Goal: Task Accomplishment & Management: Manage account settings

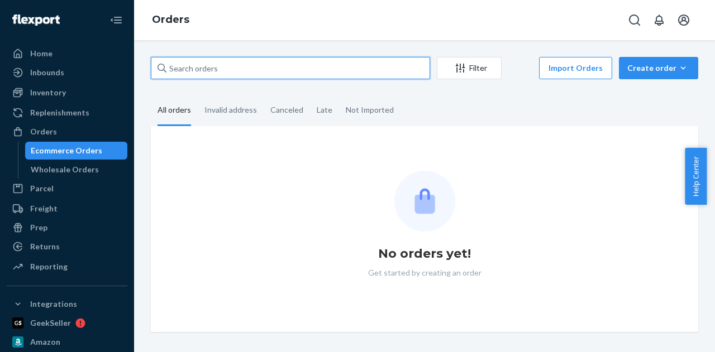
click at [255, 68] on input "text" at bounding box center [290, 68] width 279 height 22
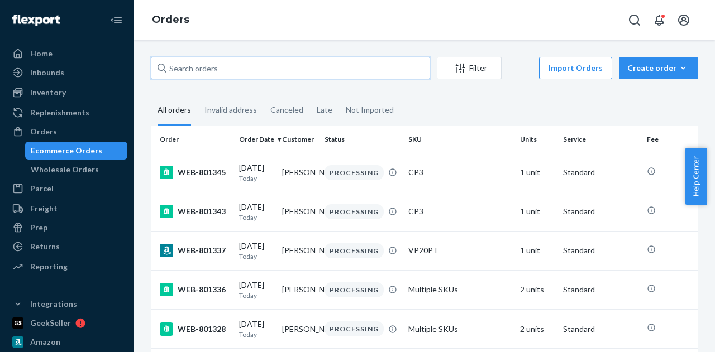
paste input "801187"
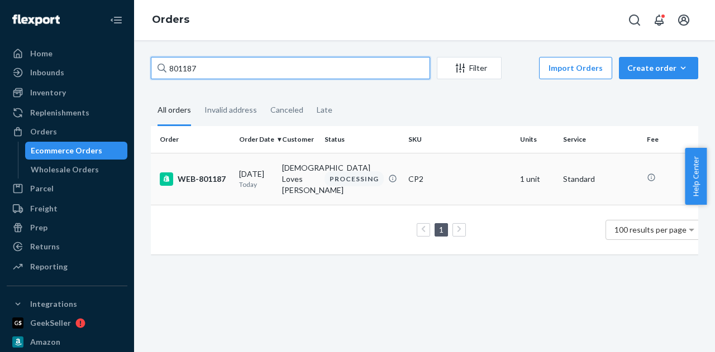
type input "801187"
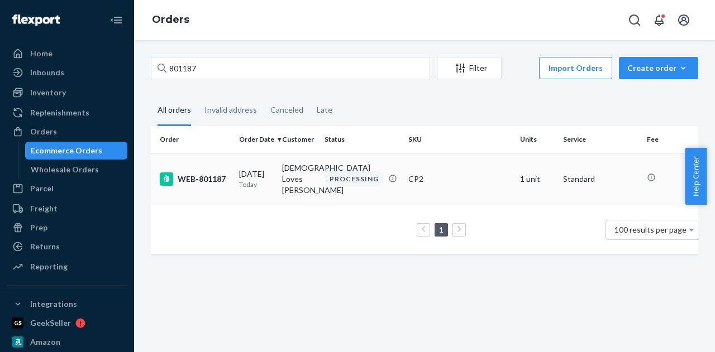
click at [193, 195] on td "WEB-801187" at bounding box center [193, 179] width 84 height 52
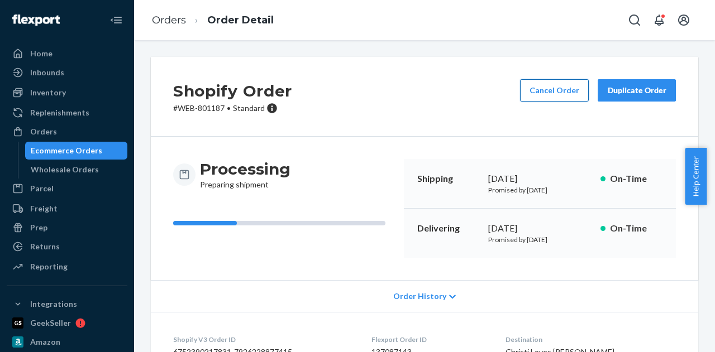
click at [525, 95] on button "Cancel Order" at bounding box center [554, 90] width 69 height 22
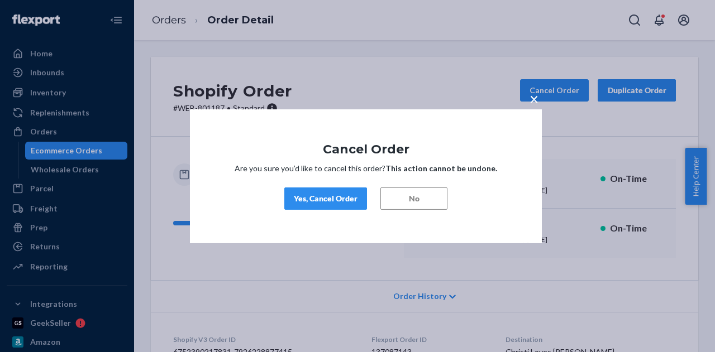
click at [345, 186] on div "× Cancel Order Are you sure you’d like to cancel this order? This action cannot…" at bounding box center [366, 176] width 352 height 134
click at [337, 200] on div "Yes, Cancel Order" at bounding box center [326, 198] width 64 height 11
